Goal: Information Seeking & Learning: Learn about a topic

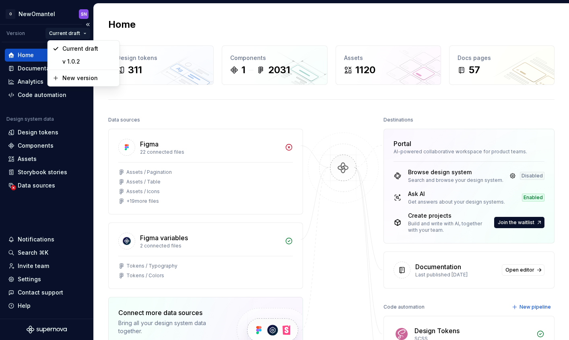
click at [83, 33] on html "O NewOmantel SN Version Current draft Home Documentation Analytics Code automat…" at bounding box center [284, 170] width 569 height 340
click at [45, 12] on html "O NewOmantel SN Version Current draft Home Documentation Analytics Code automat…" at bounding box center [284, 170] width 569 height 340
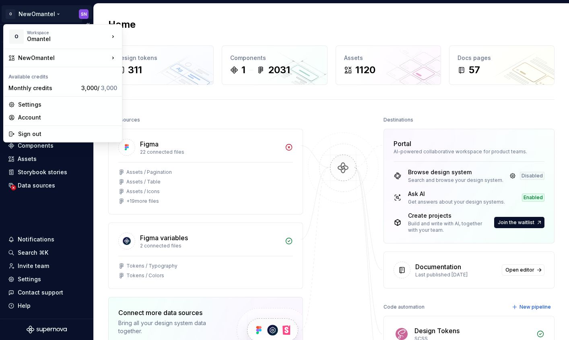
click at [40, 13] on html "O NewOmantel SN Version Current draft Home Documentation Analytics Code automat…" at bounding box center [284, 170] width 569 height 340
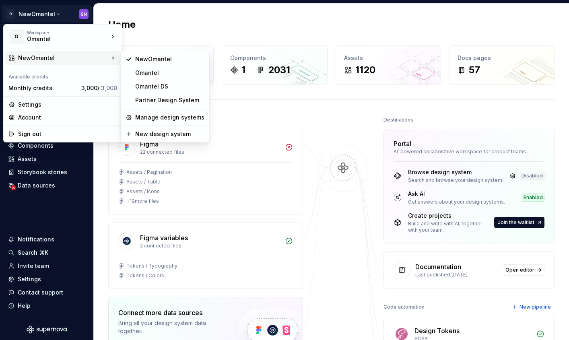
click at [173, 26] on html "O NewOmantel SN Version Current draft Home Documentation Analytics Code automat…" at bounding box center [284, 170] width 569 height 340
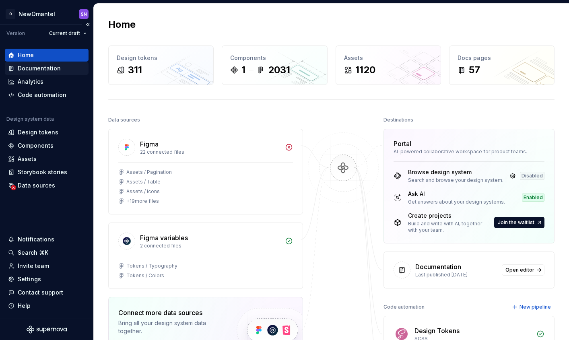
click at [40, 68] on div "Documentation" at bounding box center [39, 68] width 43 height 8
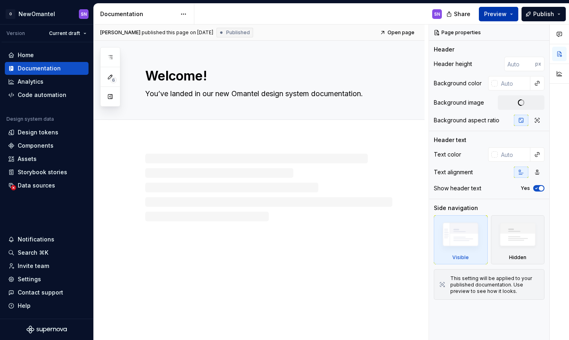
click at [501, 9] on button "Preview" at bounding box center [498, 14] width 39 height 14
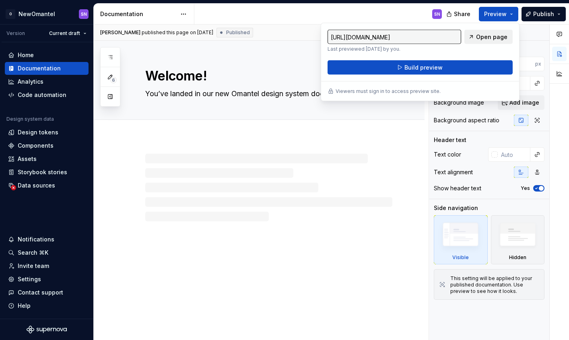
click at [486, 37] on span "Open page" at bounding box center [491, 37] width 31 height 8
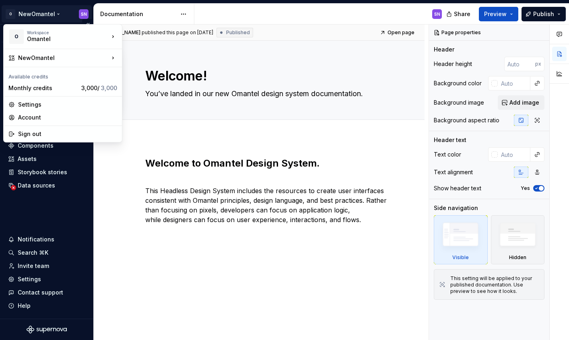
click at [41, 12] on html "O NewOmantel SN Version Current draft Home Documentation Analytics Code automat…" at bounding box center [284, 170] width 569 height 340
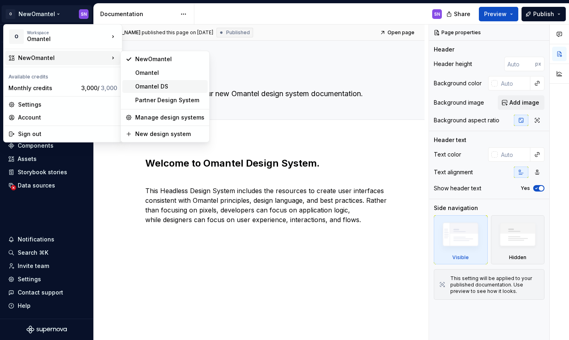
click at [149, 87] on div "Omantel DS" at bounding box center [169, 87] width 69 height 8
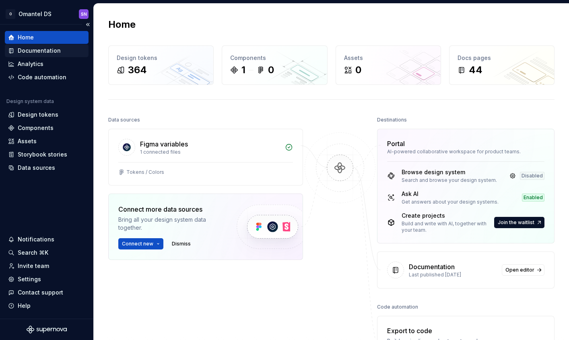
click at [66, 54] on div "Documentation" at bounding box center [46, 51] width 77 height 8
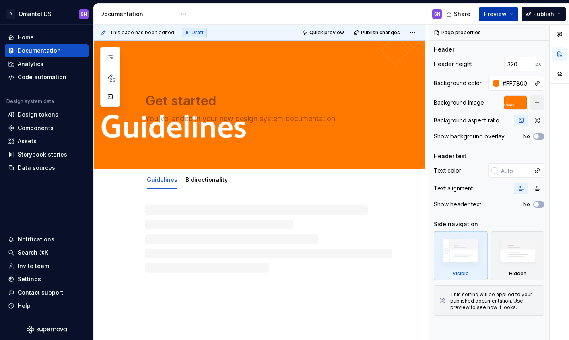
click at [499, 17] on span "Preview" at bounding box center [495, 14] width 23 height 8
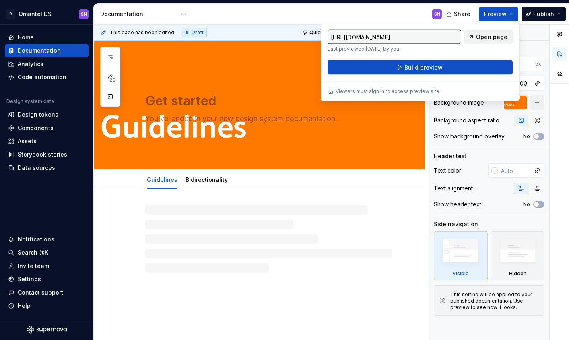
click at [487, 38] on span "Open page" at bounding box center [491, 37] width 31 height 8
type textarea "*"
